Goal: Use online tool/utility: Utilize a website feature to perform a specific function

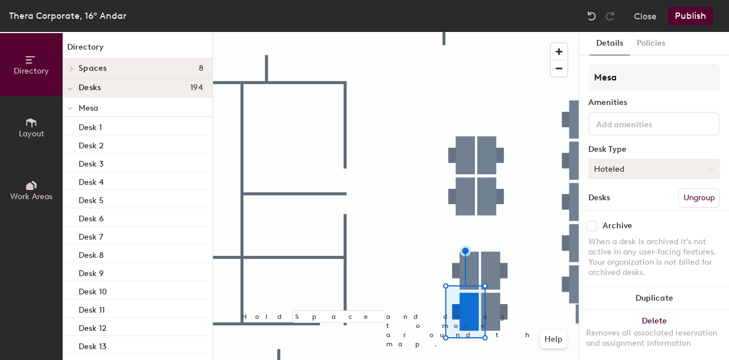
click at [699, 167] on button "Hoteled" at bounding box center [655, 168] width 132 height 21
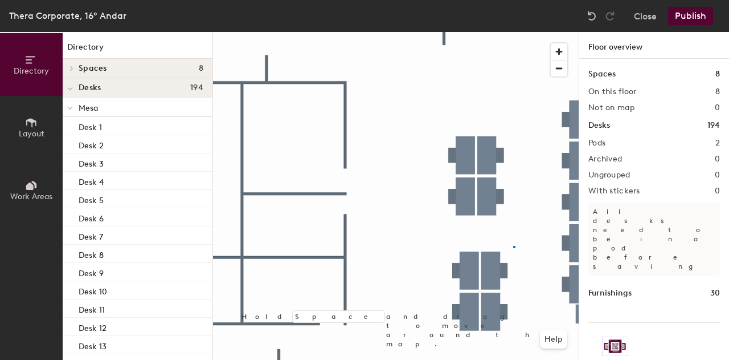
click at [514, 32] on div at bounding box center [396, 32] width 366 height 0
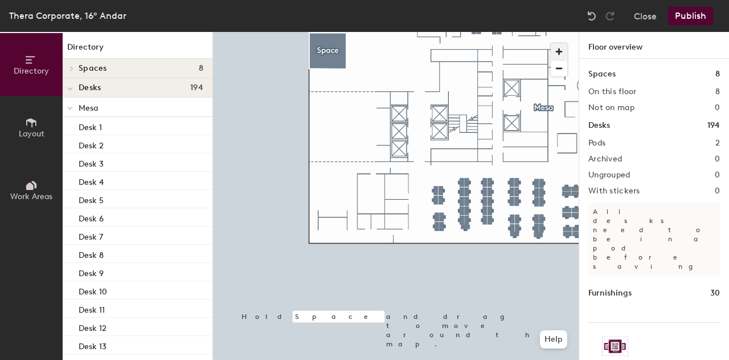
click at [562, 52] on span "button" at bounding box center [559, 51] width 17 height 17
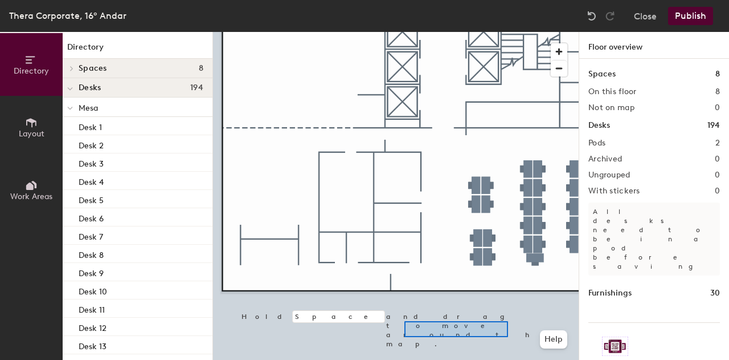
click at [405, 32] on div at bounding box center [396, 32] width 366 height 0
click at [69, 87] on icon at bounding box center [70, 89] width 6 height 5
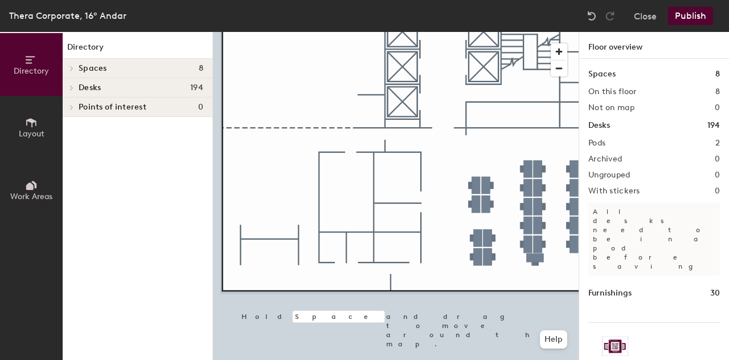
click at [69, 87] on span at bounding box center [71, 88] width 10 height 6
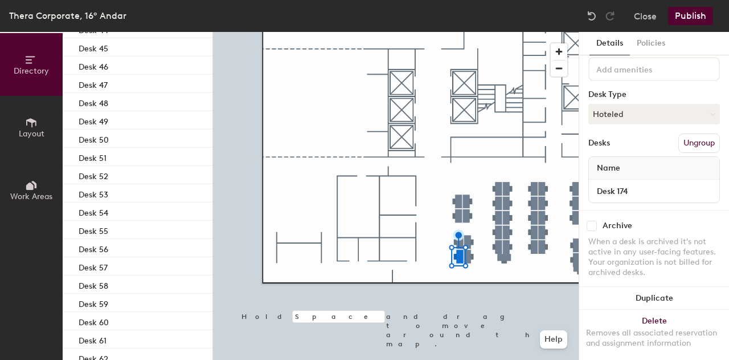
scroll to position [55, 0]
click at [699, 190] on input "Desk 174" at bounding box center [654, 190] width 126 height 16
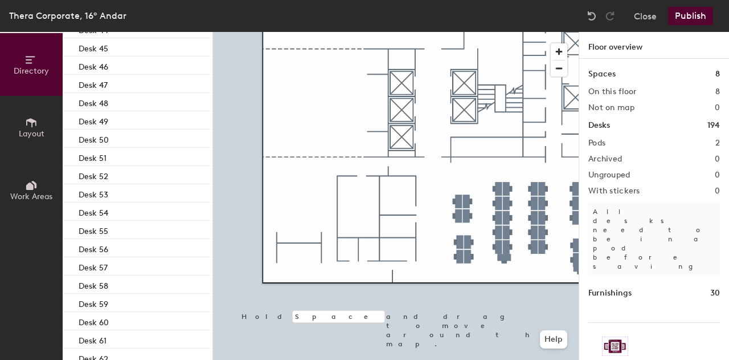
click at [34, 126] on icon at bounding box center [31, 122] width 13 height 13
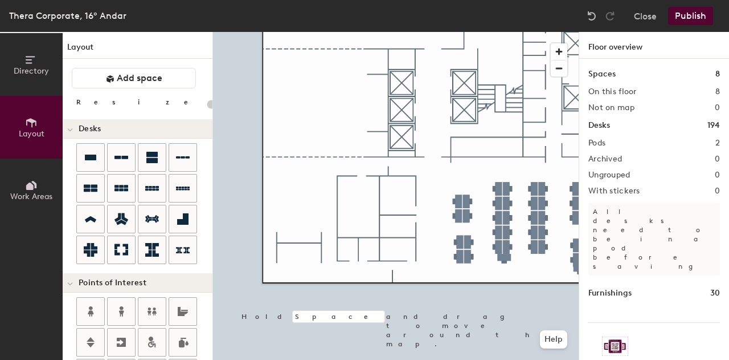
scroll to position [0, 0]
click at [465, 32] on div at bounding box center [396, 32] width 366 height 0
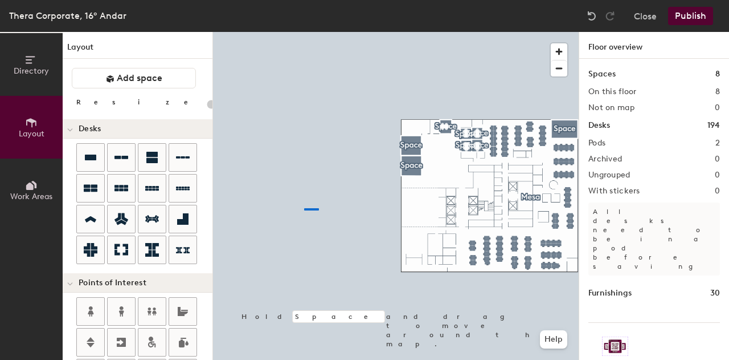
click at [264, 32] on div at bounding box center [396, 32] width 366 height 0
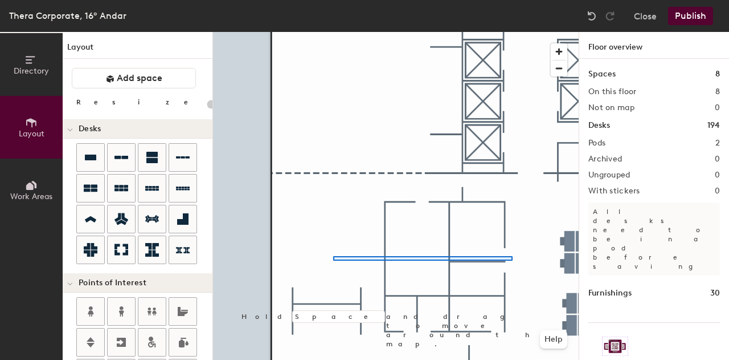
click at [333, 32] on div at bounding box center [396, 32] width 366 height 0
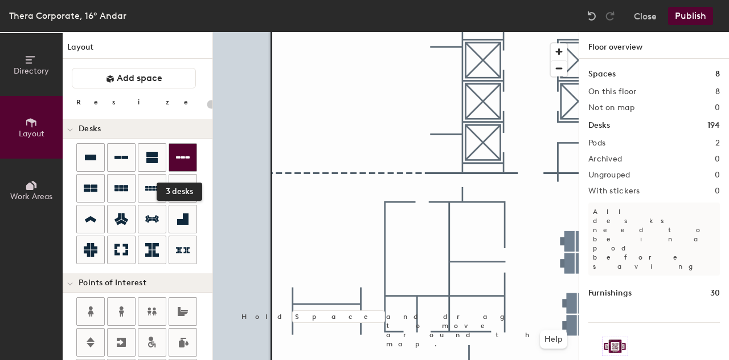
click at [181, 153] on div "Directory Layout Work Areas Layout Add space Resize Desks 3 desks Points of Int…" at bounding box center [364, 196] width 729 height 328
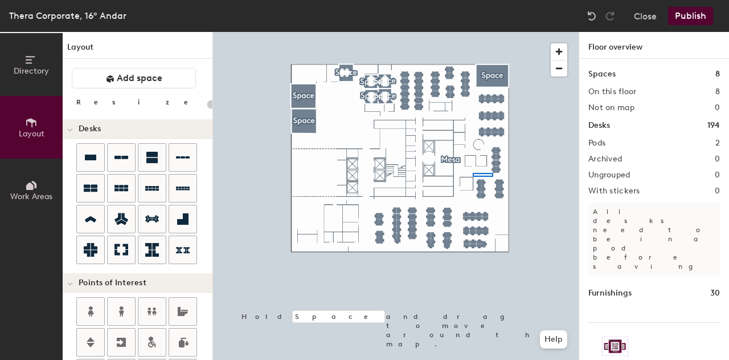
click at [473, 32] on div at bounding box center [396, 32] width 366 height 0
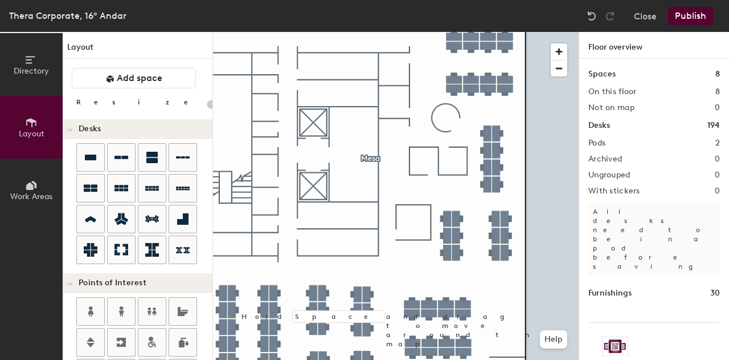
click at [37, 181] on icon at bounding box center [31, 185] width 13 height 13
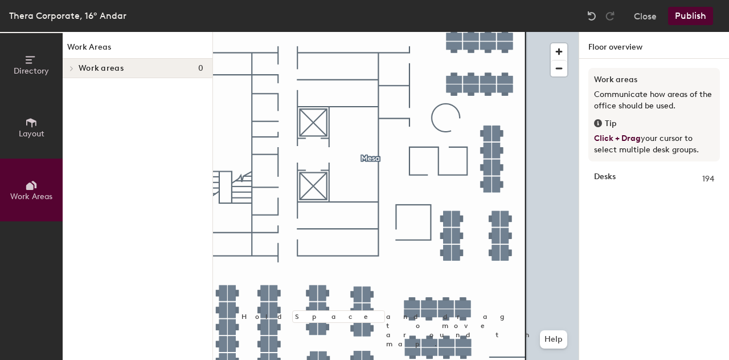
click at [37, 189] on icon at bounding box center [31, 185] width 13 height 13
click at [439, 32] on div at bounding box center [396, 32] width 366 height 0
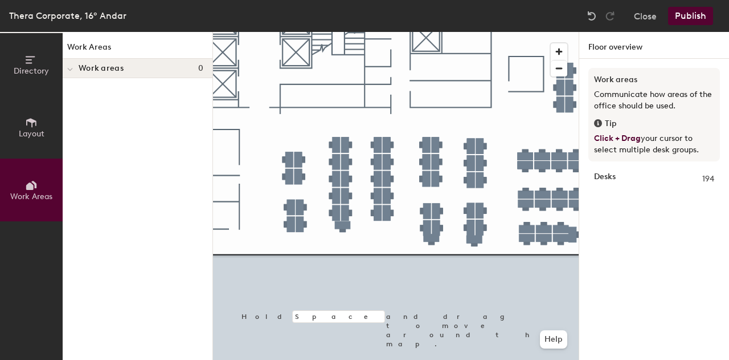
click at [27, 137] on span "Layout" at bounding box center [32, 134] width 26 height 10
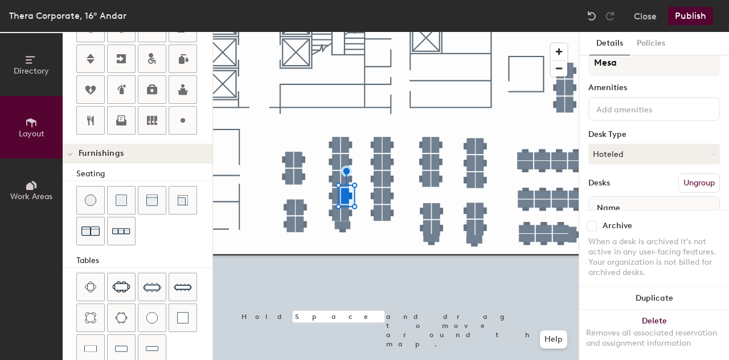
scroll to position [14, 0]
click at [659, 47] on button "Policies" at bounding box center [651, 43] width 42 height 23
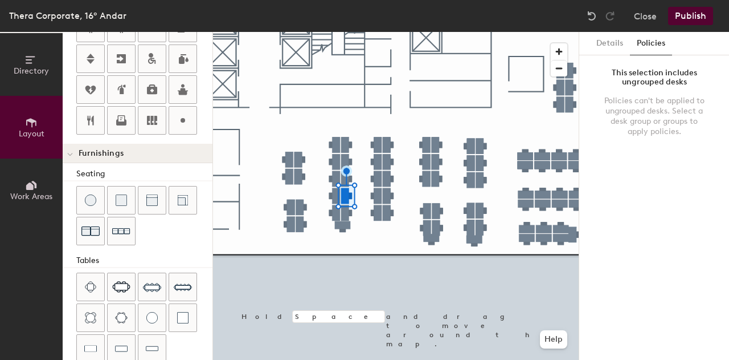
scroll to position [0, 0]
click at [606, 46] on button "Details" at bounding box center [610, 43] width 40 height 23
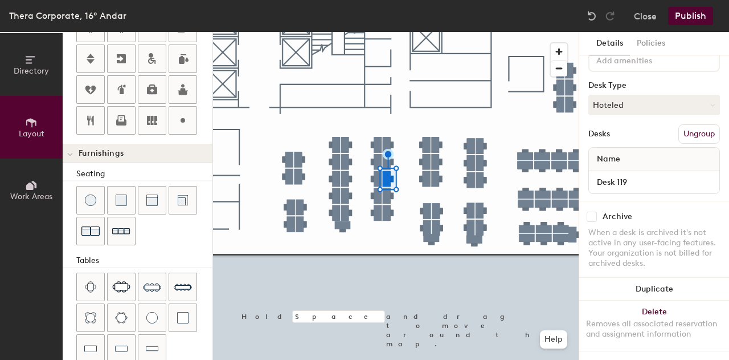
scroll to position [73, 0]
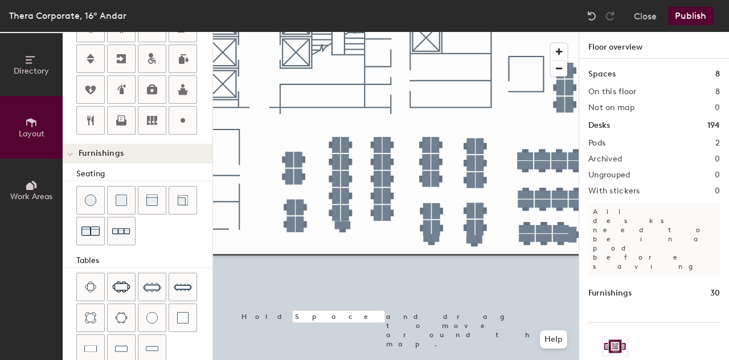
click at [605, 145] on h2 "Pods" at bounding box center [597, 142] width 17 height 9
click at [596, 142] on h2 "Pods" at bounding box center [597, 142] width 17 height 9
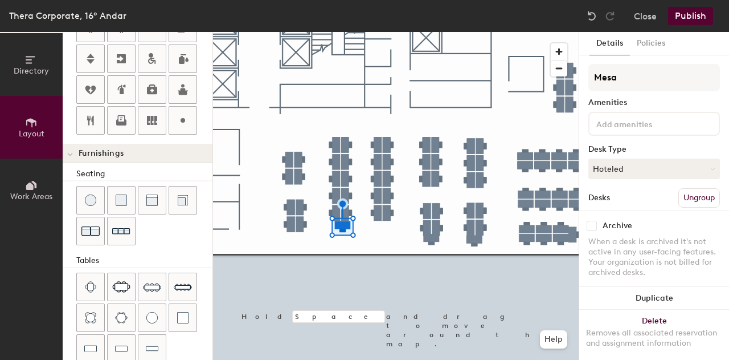
click at [353, 32] on div at bounding box center [396, 32] width 366 height 0
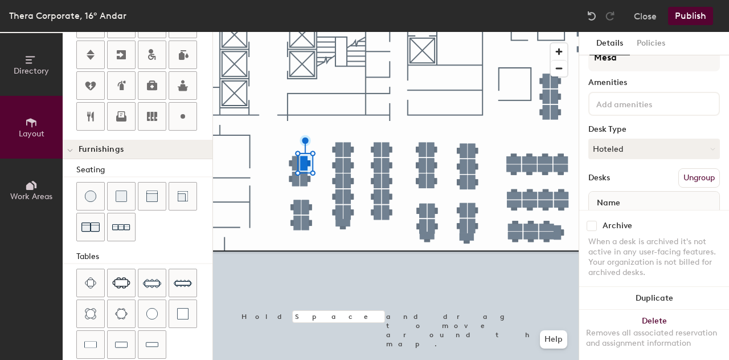
scroll to position [19, 0]
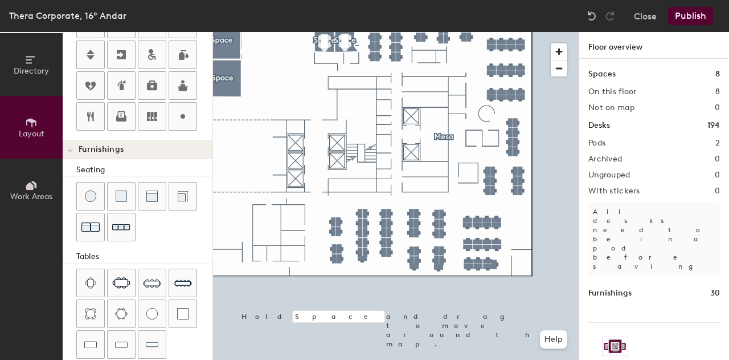
click at [601, 144] on h2 "Pods" at bounding box center [597, 142] width 17 height 9
click at [708, 120] on h1 "194" at bounding box center [714, 125] width 13 height 13
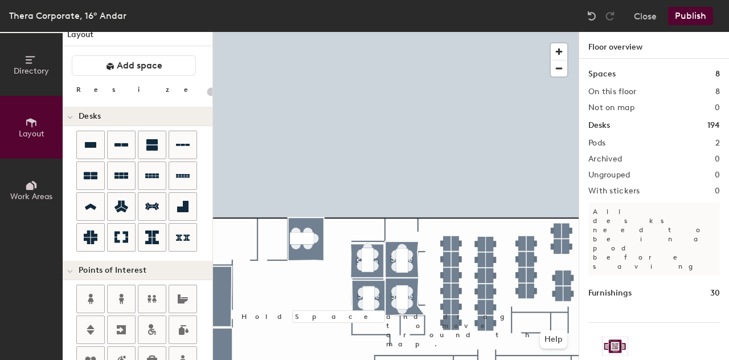
scroll to position [0, 0]
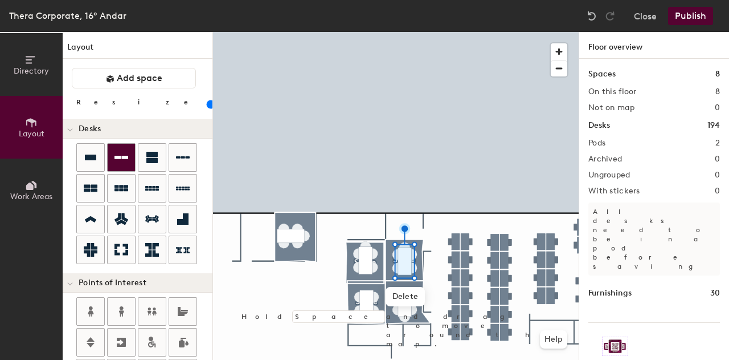
click at [128, 154] on div at bounding box center [121, 157] width 27 height 27
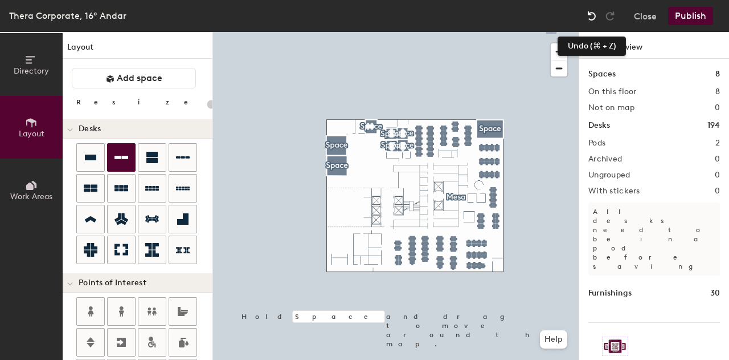
click at [589, 17] on img at bounding box center [591, 15] width 11 height 11
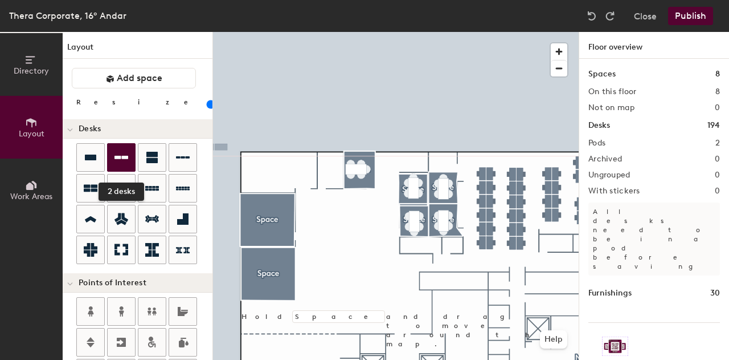
click at [117, 157] on icon at bounding box center [122, 157] width 14 height 3
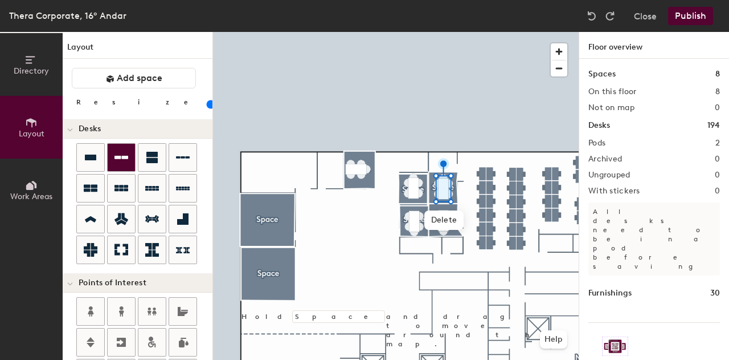
click at [117, 157] on icon at bounding box center [122, 157] width 14 height 3
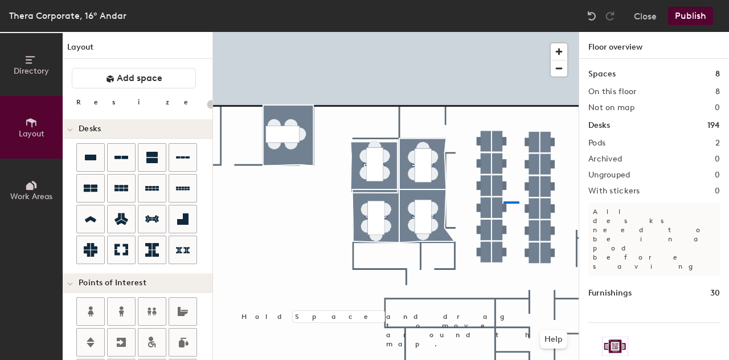
click at [504, 32] on div at bounding box center [396, 32] width 366 height 0
click at [455, 32] on div at bounding box center [396, 32] width 366 height 0
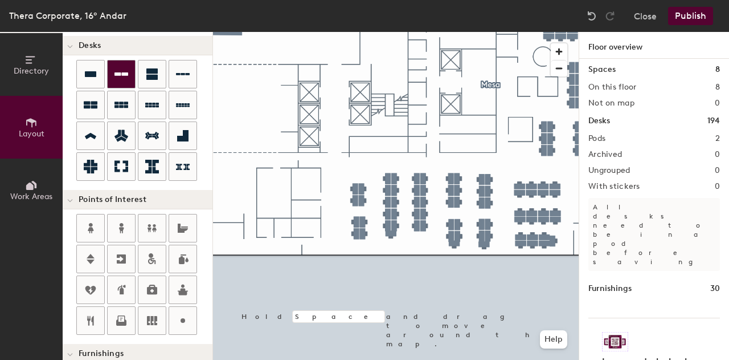
scroll to position [83, 0]
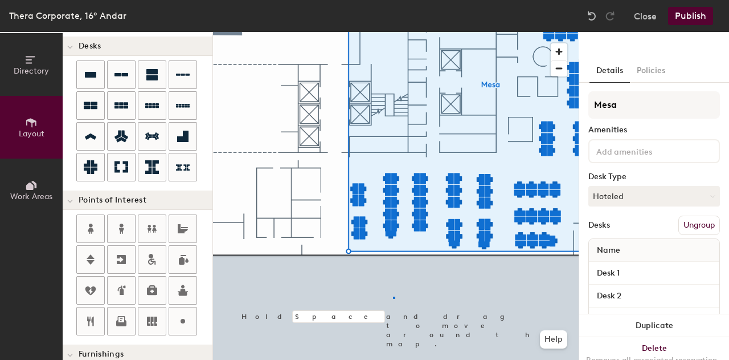
click at [393, 32] on div at bounding box center [396, 32] width 366 height 0
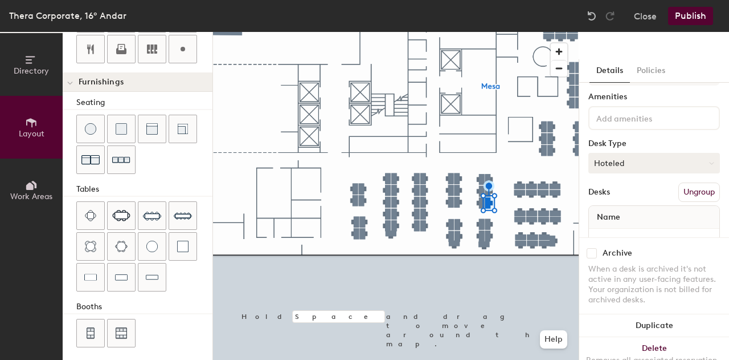
scroll to position [73, 0]
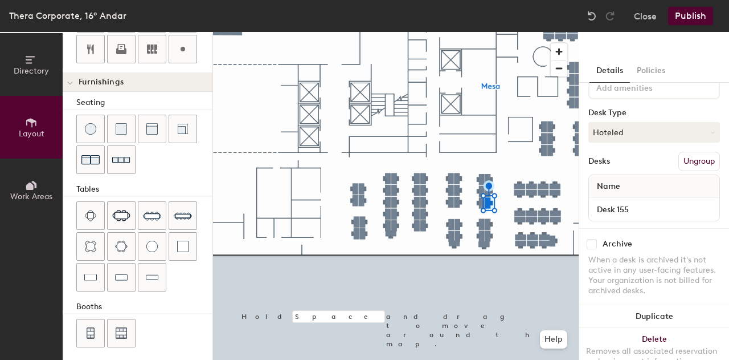
click at [463, 32] on div at bounding box center [396, 32] width 366 height 0
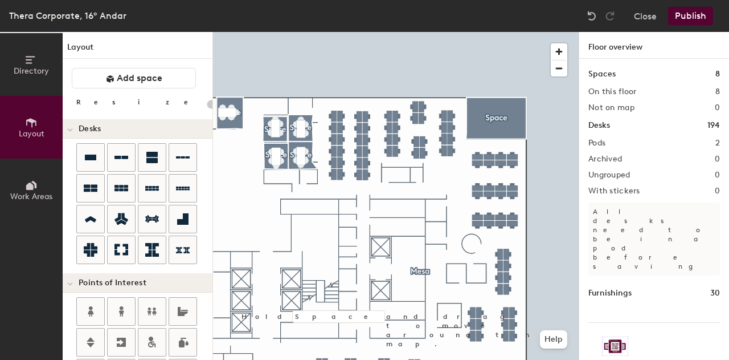
scroll to position [354, 0]
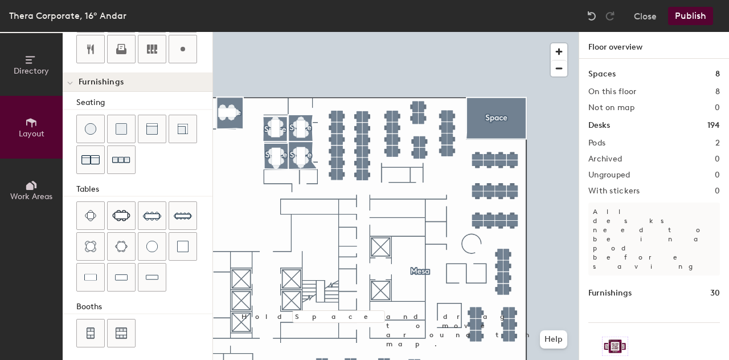
type input "20"
click at [21, 184] on button "Work Areas" at bounding box center [31, 189] width 63 height 63
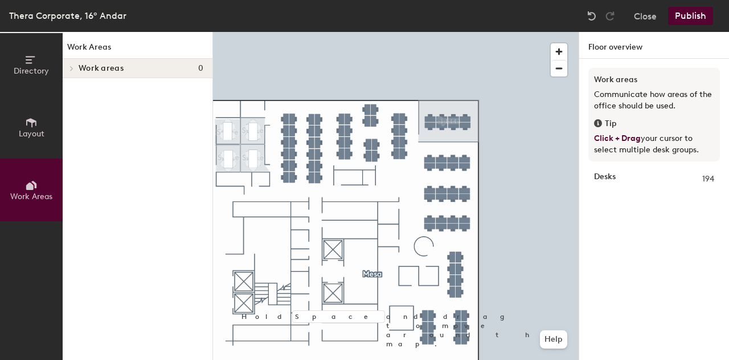
click at [203, 239] on div "Directory Layout Work Areas Work Areas Work areas 0 Hold Space and drag to move…" at bounding box center [364, 196] width 729 height 328
click at [33, 124] on icon at bounding box center [31, 122] width 13 height 13
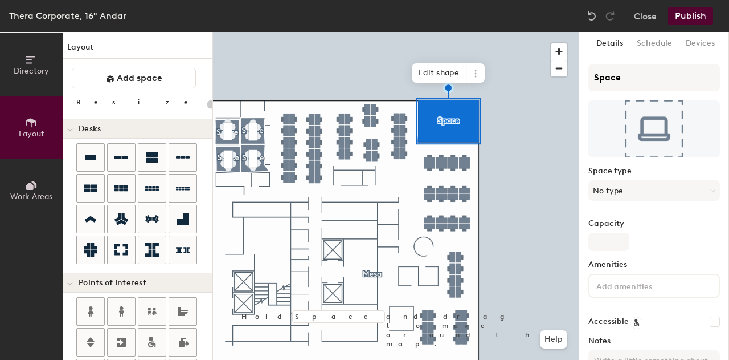
click at [521, 32] on div at bounding box center [396, 32] width 366 height 0
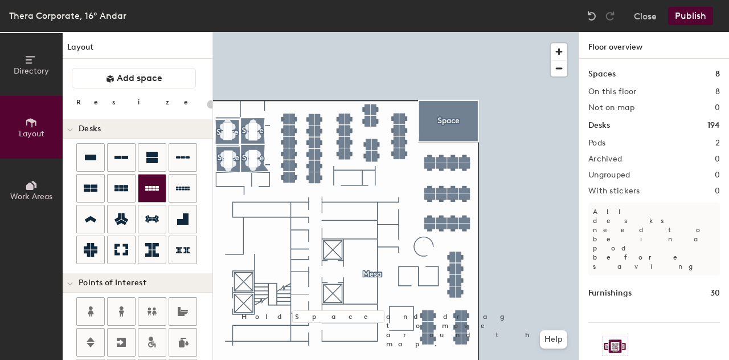
click at [152, 186] on icon at bounding box center [152, 188] width 14 height 5
click at [149, 181] on icon at bounding box center [152, 188] width 14 height 14
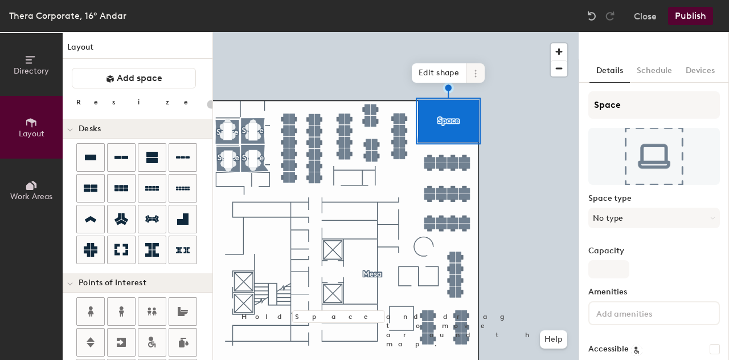
click at [474, 73] on icon at bounding box center [475, 73] width 9 height 9
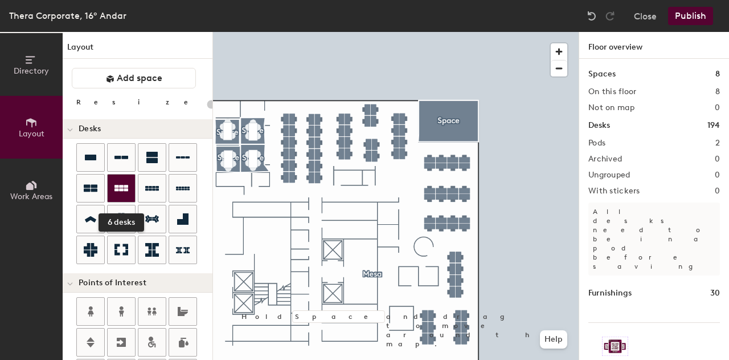
click at [119, 185] on icon at bounding box center [122, 188] width 14 height 14
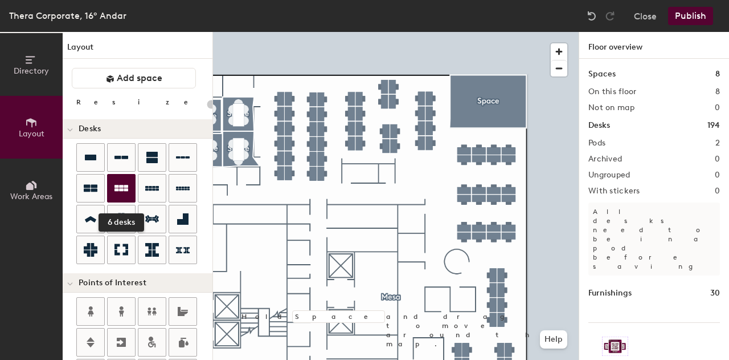
click at [120, 182] on icon at bounding box center [122, 188] width 14 height 14
type input "20"
